Goal: Task Accomplishment & Management: Manage account settings

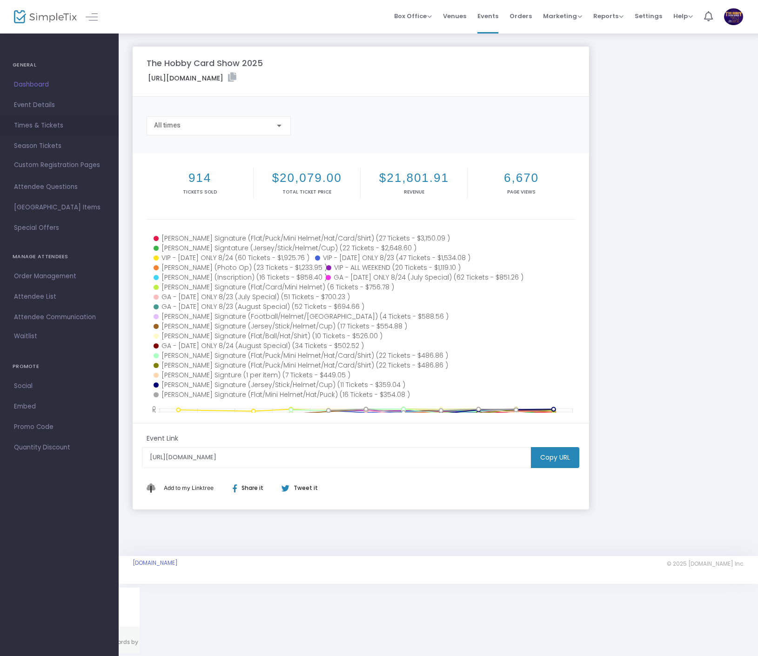
click at [41, 127] on span "Times & Tickets" at bounding box center [59, 126] width 91 height 12
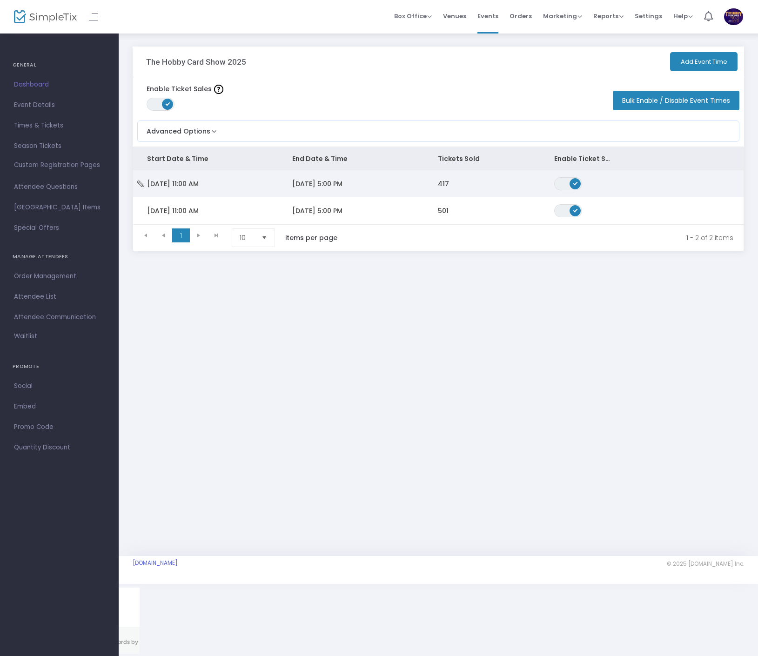
click at [322, 186] on span "[DATE] 5:00 PM" at bounding box center [317, 183] width 50 height 9
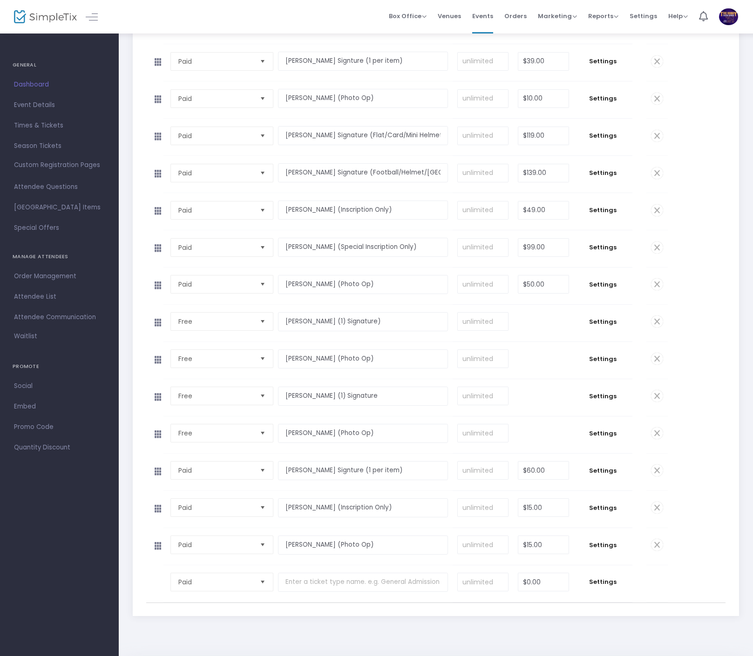
scroll to position [565, 0]
click at [605, 245] on span "Settings" at bounding box center [602, 246] width 49 height 9
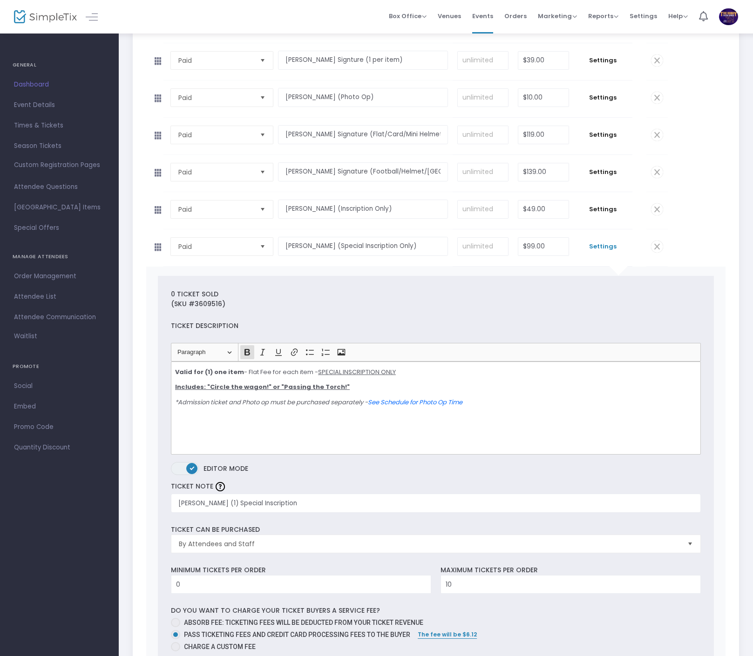
click at [609, 246] on span "Settings" at bounding box center [602, 246] width 49 height 9
